Goal: Task Accomplishment & Management: Complete application form

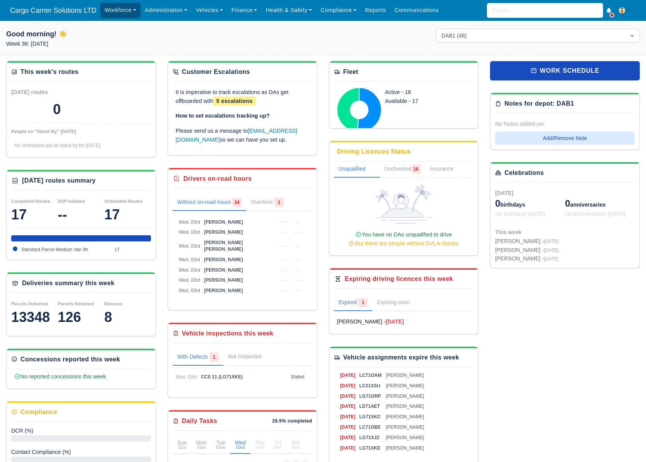
click at [125, 12] on link "Workforce" at bounding box center [120, 10] width 40 height 15
click at [122, 29] on link "Manpower" at bounding box center [135, 27] width 63 height 16
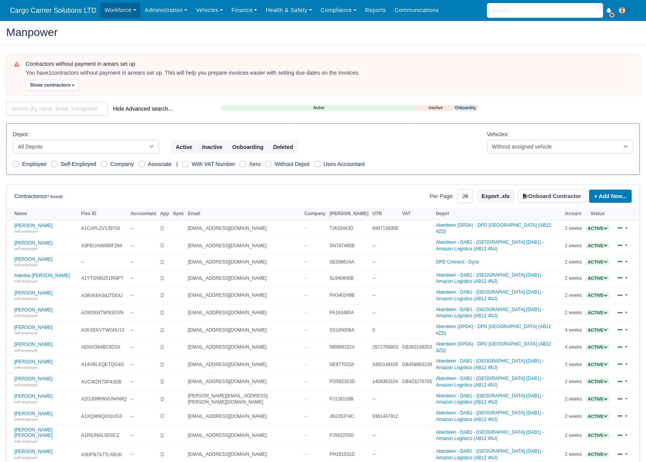
select select "25"
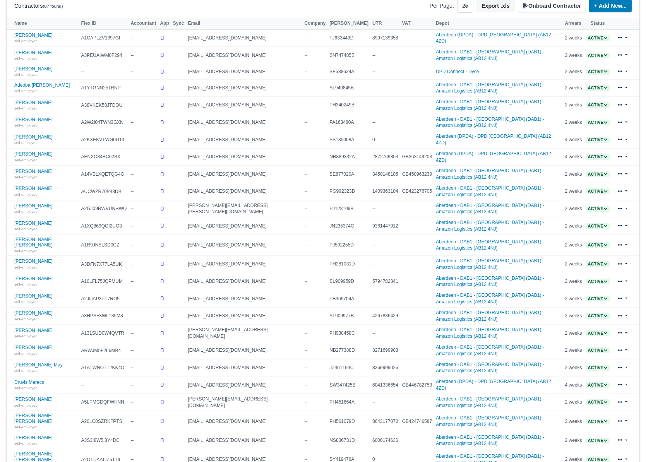
scroll to position [191, 0]
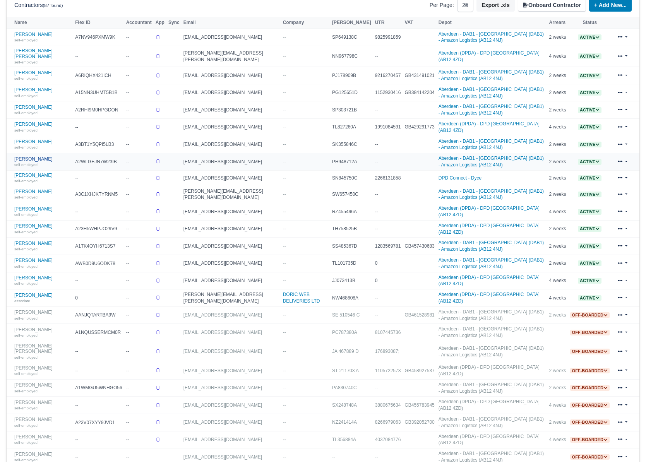
click at [26, 162] on div "self-employed" at bounding box center [42, 164] width 57 height 5
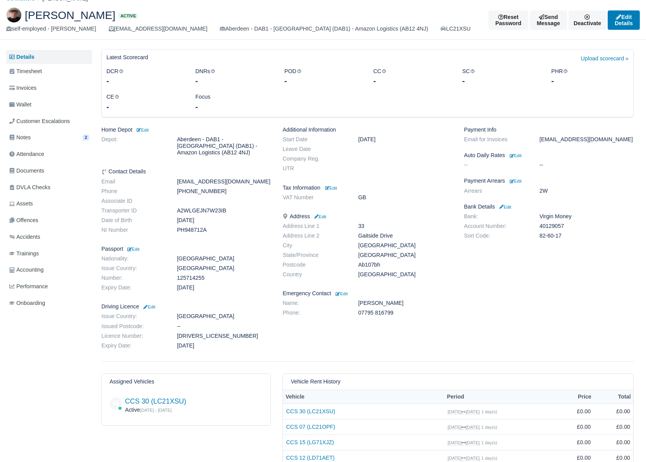
scroll to position [65, 0]
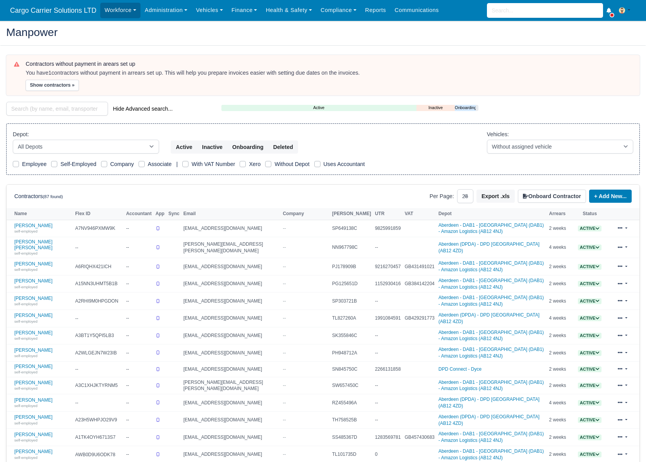
select select "25"
click at [517, 9] on input "search" at bounding box center [545, 10] width 116 height 15
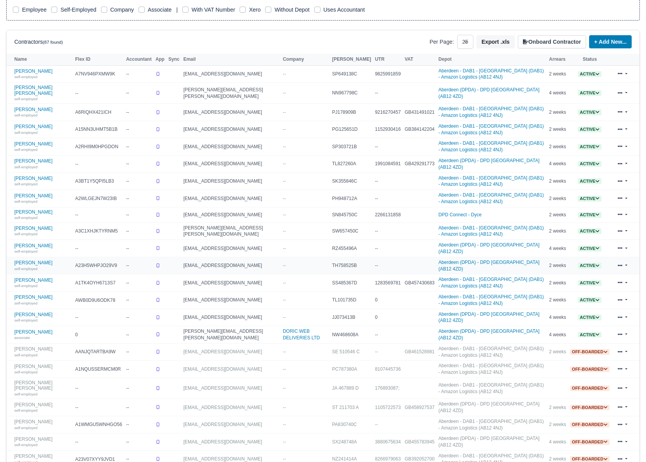
scroll to position [191, 0]
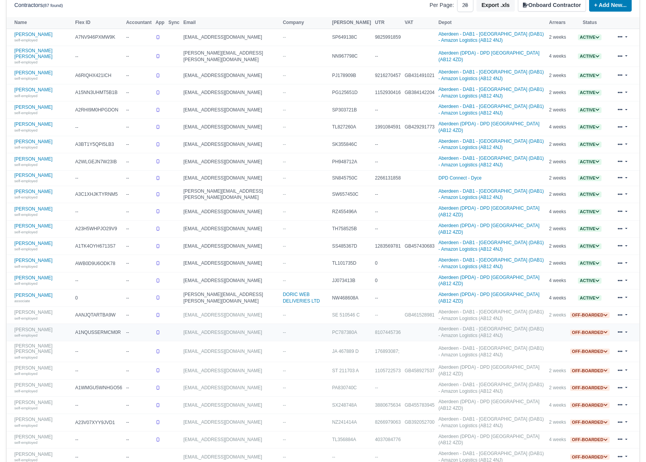
click at [29, 327] on link "Daniel Hoban self-employed" at bounding box center [42, 332] width 57 height 11
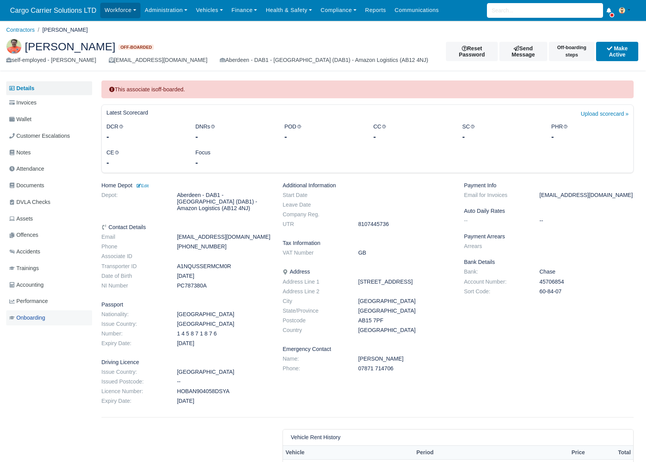
click at [44, 318] on span "Onboarding" at bounding box center [27, 318] width 36 height 9
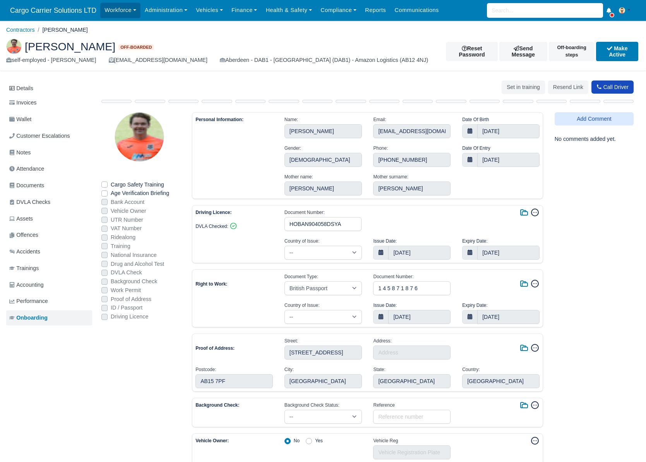
select select "[GEOGRAPHIC_DATA]"
select select "british-passport"
select select "[GEOGRAPHIC_DATA]"
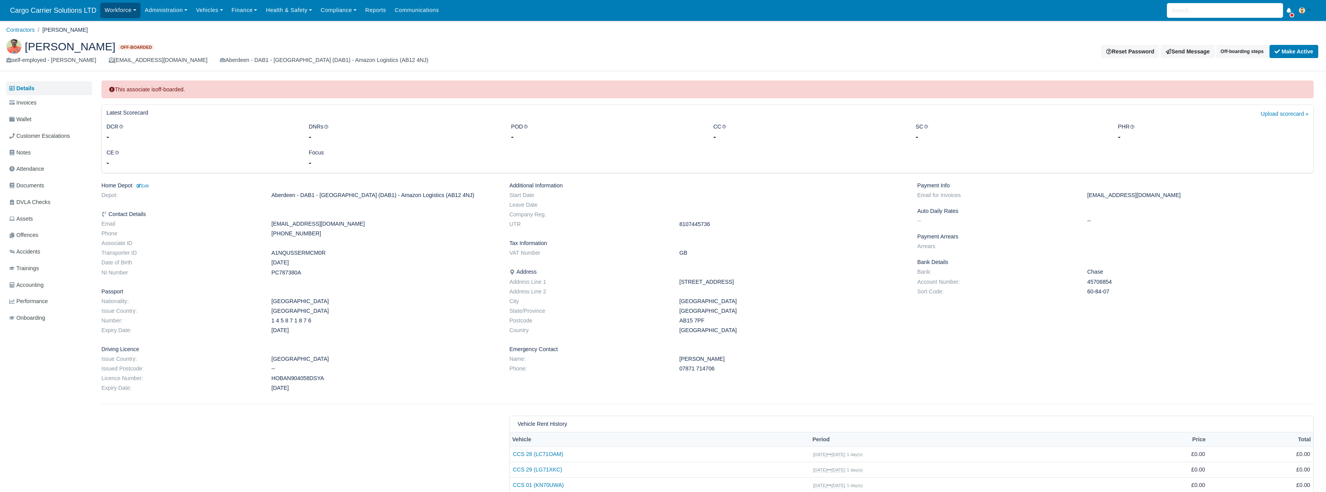
click at [119, 13] on link "Workforce" at bounding box center [120, 10] width 40 height 15
click at [125, 108] on link "Onboardings" at bounding box center [135, 108] width 63 height 16
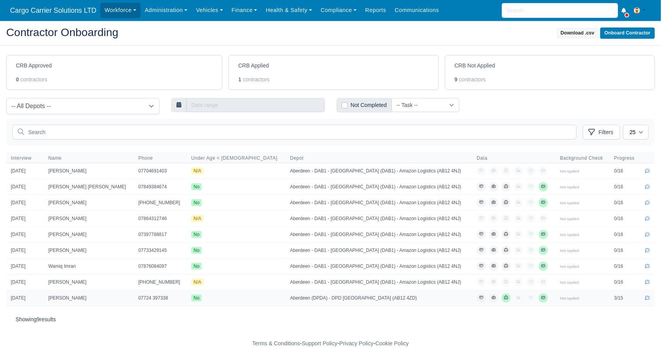
click at [62, 296] on td "[PERSON_NAME]" at bounding box center [89, 298] width 90 height 16
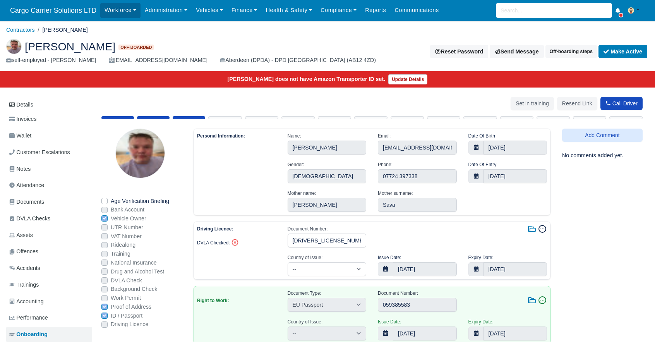
select select "[GEOGRAPHIC_DATA]"
select select "eu-passport"
select select "[GEOGRAPHIC_DATA]"
